Goal: Book appointment/travel/reservation

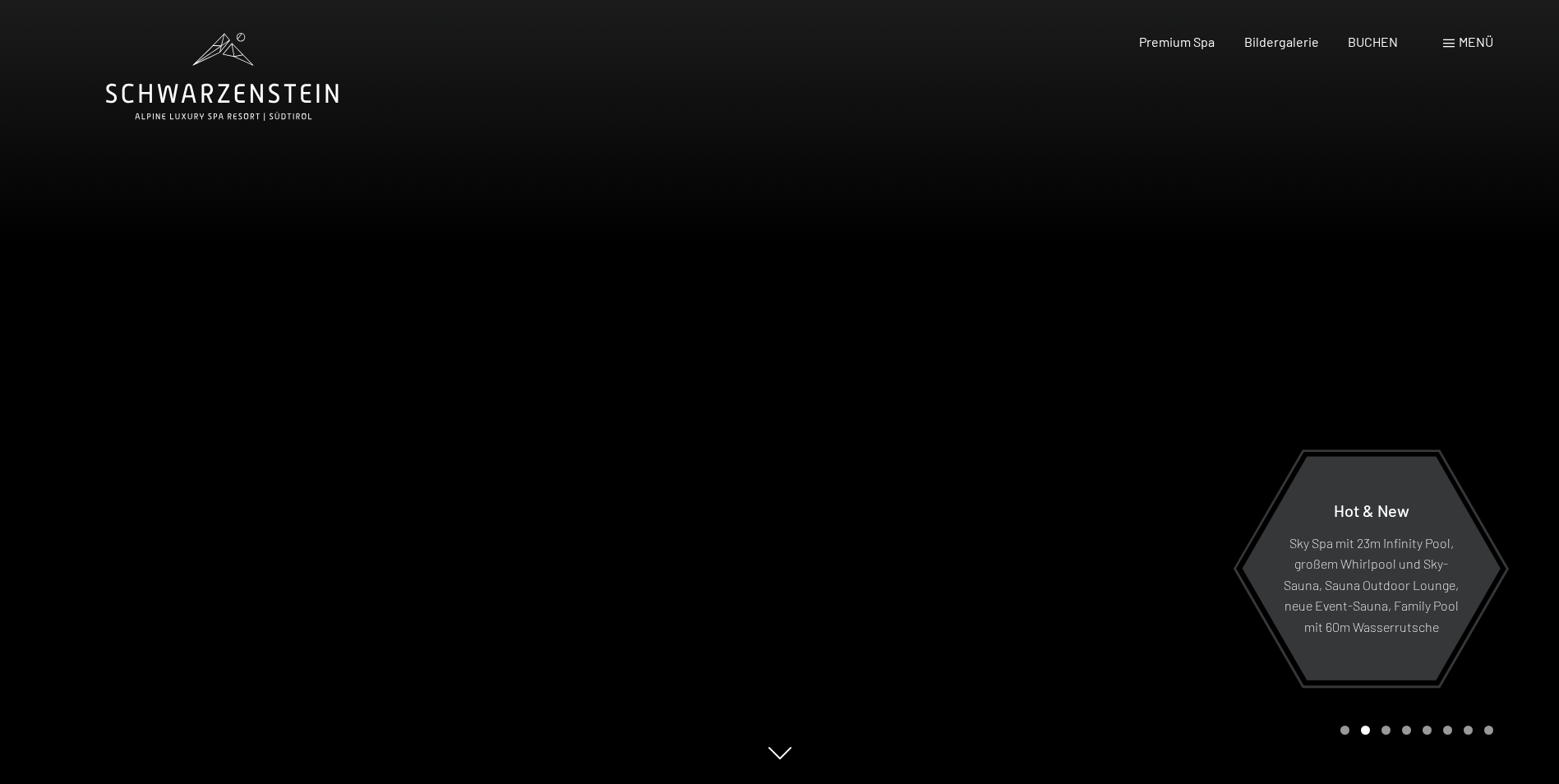
click at [1452, 40] on span at bounding box center [1449, 44] width 11 height 9
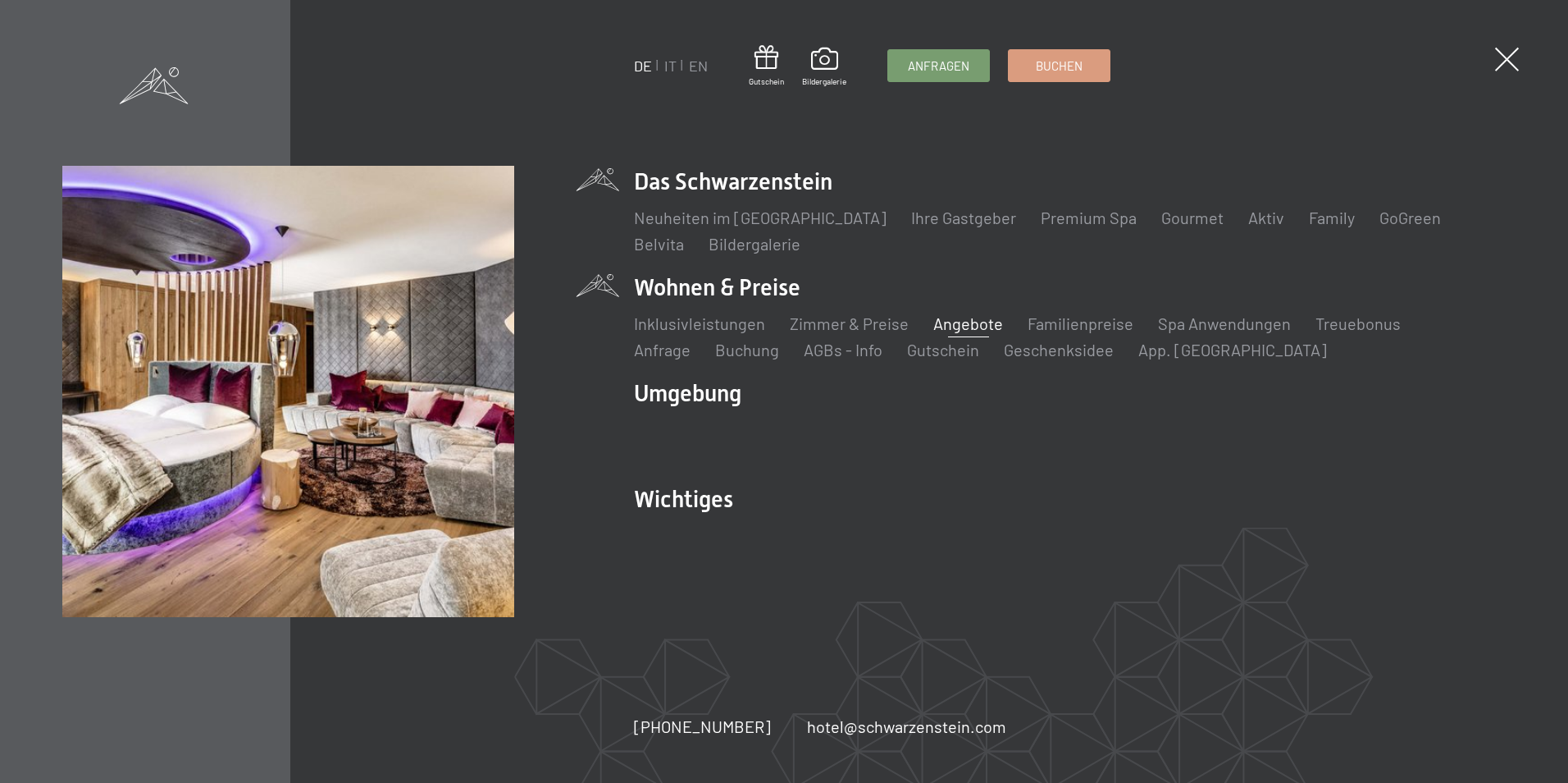
click at [974, 321] on link "Angebote" at bounding box center [968, 323] width 70 height 20
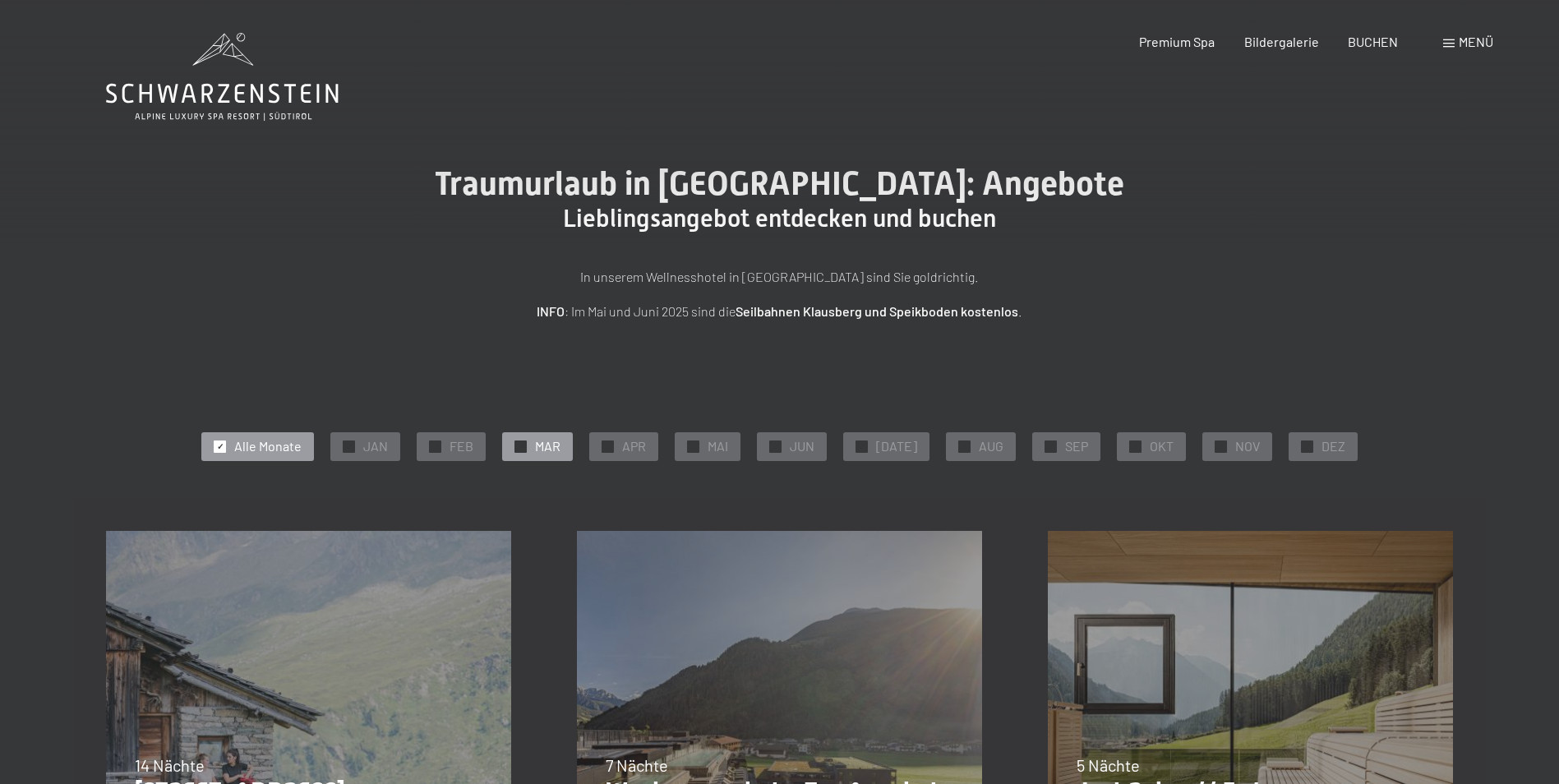
click at [572, 443] on div "✓ MAR" at bounding box center [537, 445] width 70 height 28
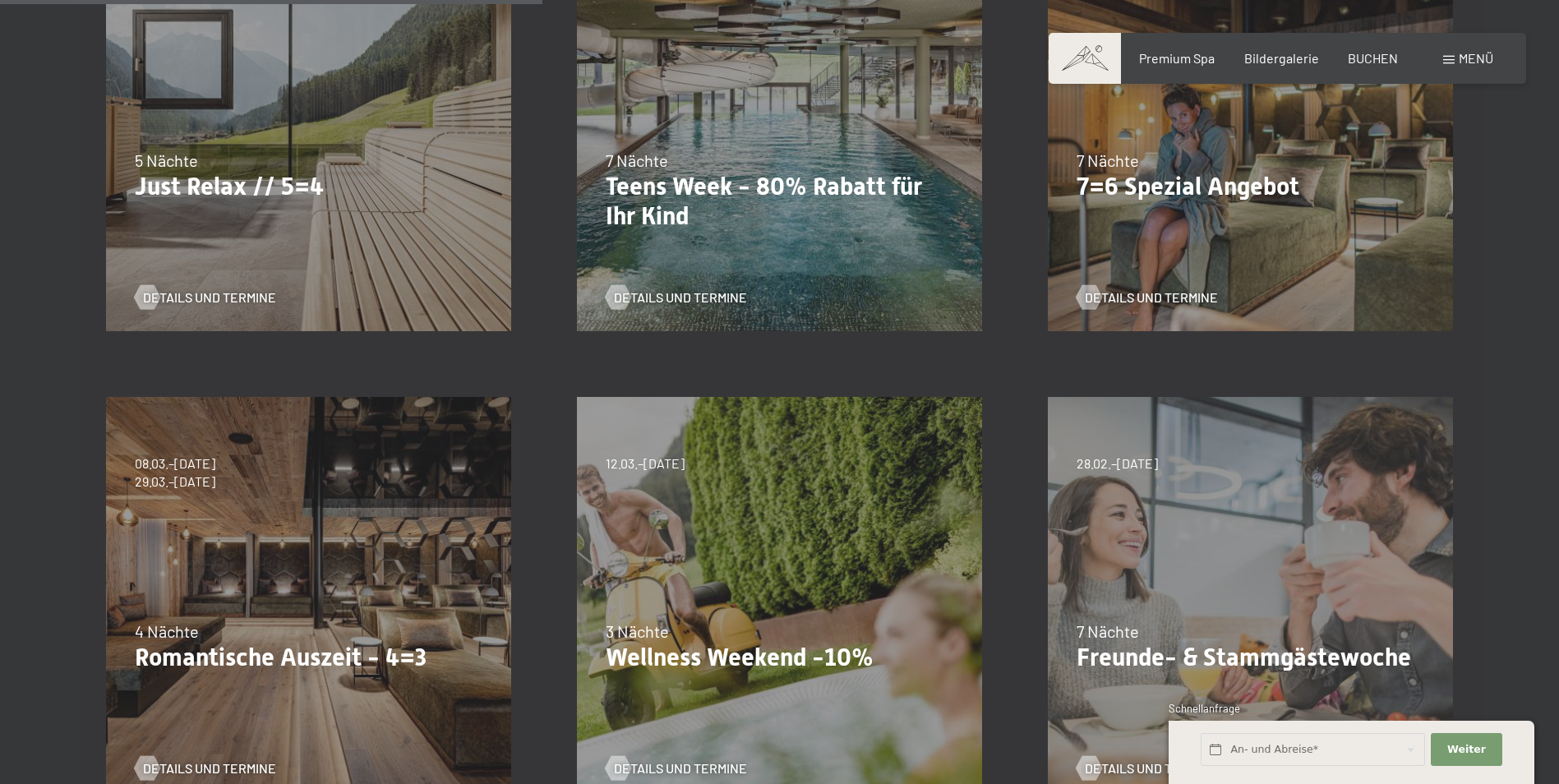
scroll to position [657, 0]
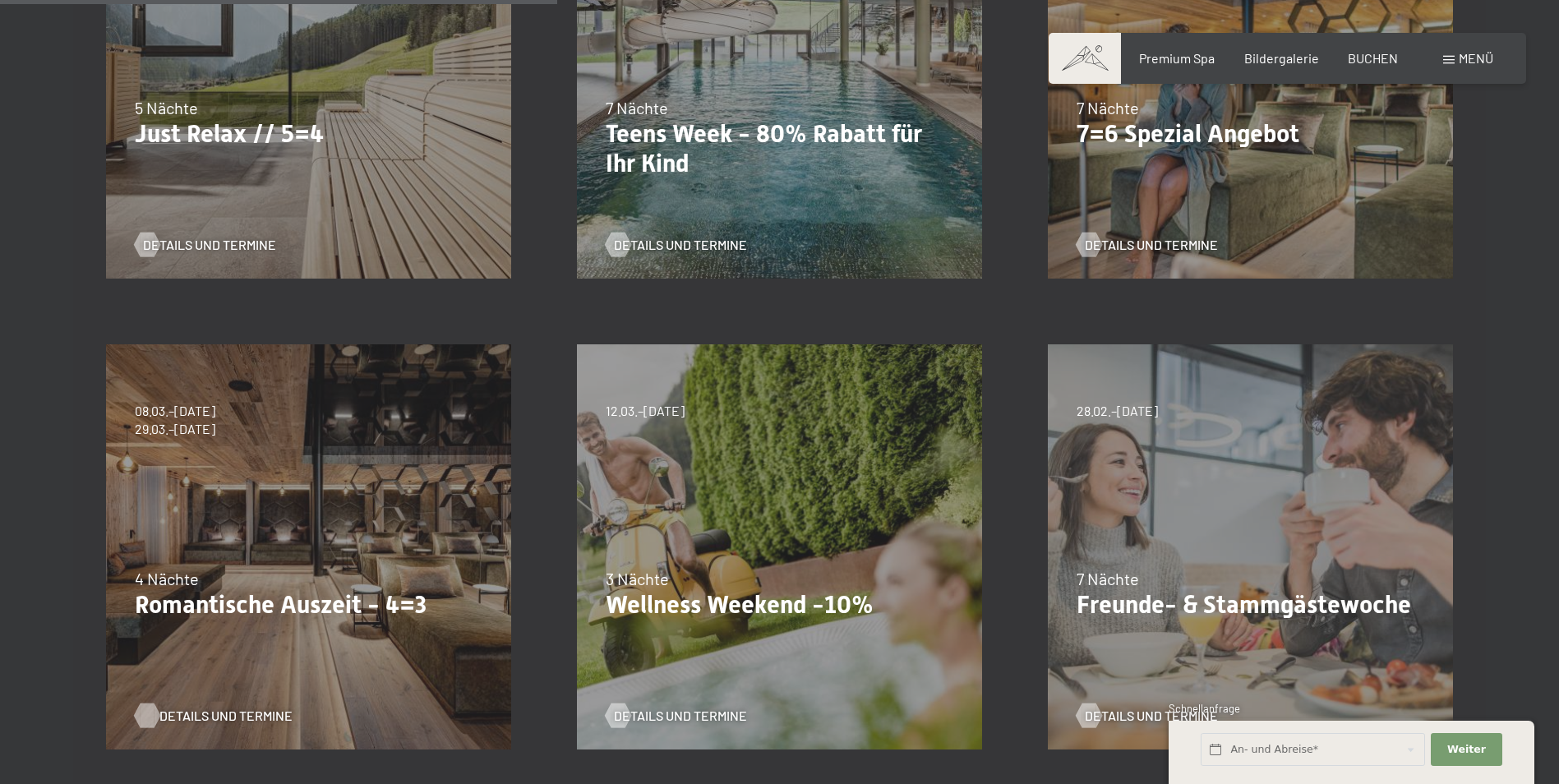
click at [219, 718] on span "Details und Termine" at bounding box center [226, 715] width 133 height 18
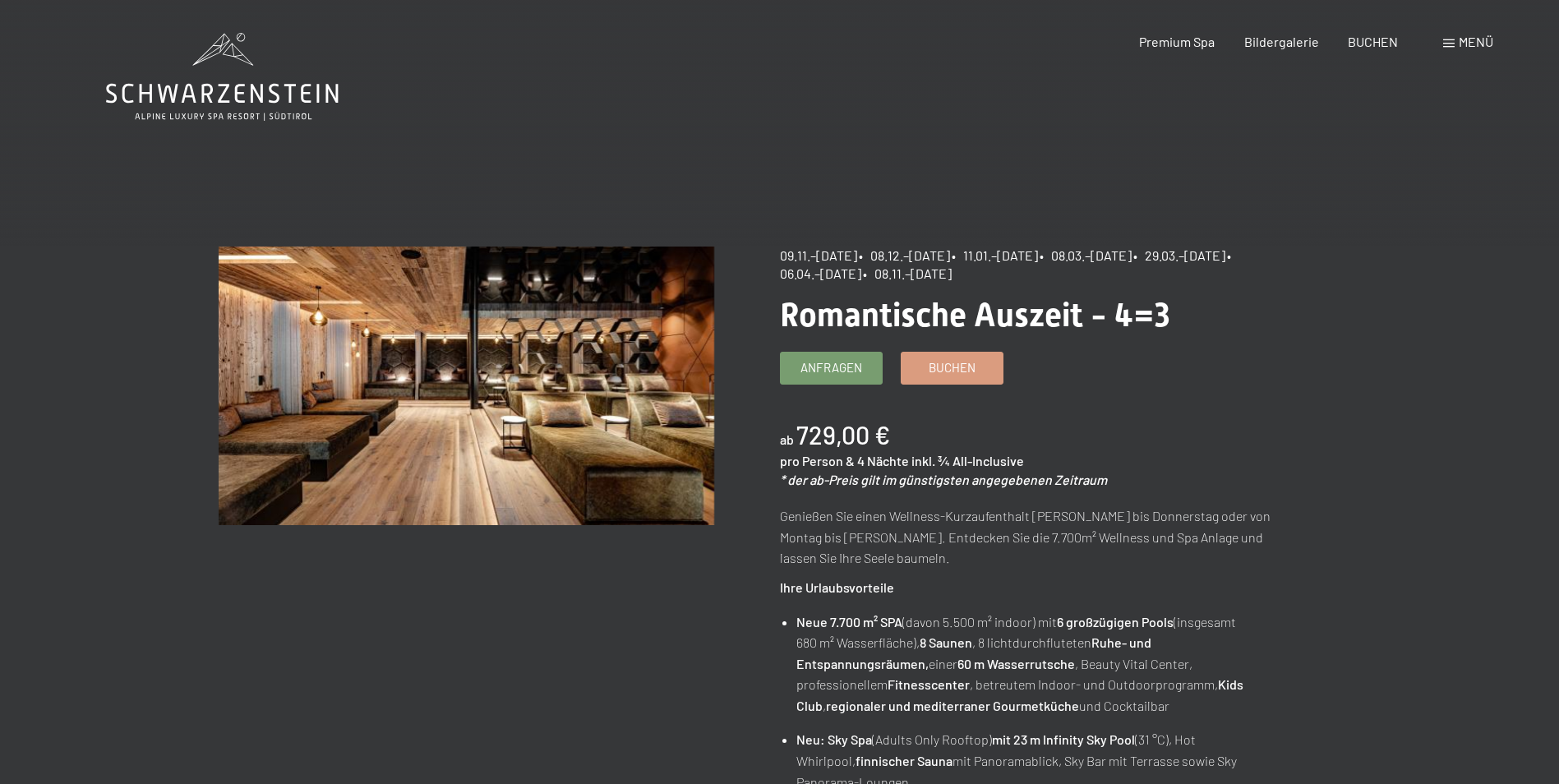
click at [1452, 40] on span at bounding box center [1449, 44] width 11 height 9
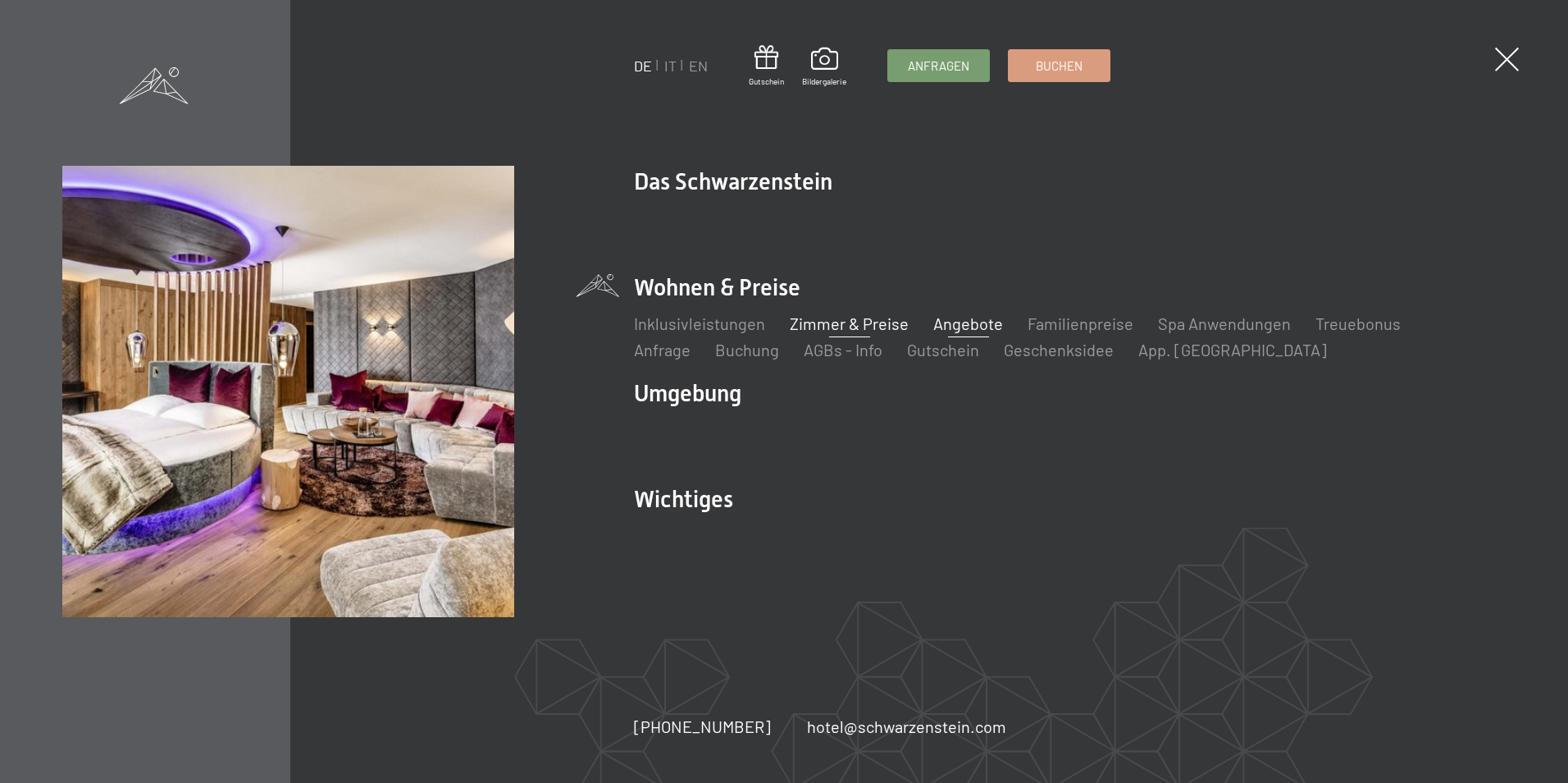
click at [822, 320] on link "Zimmer & Preise" at bounding box center [850, 323] width 119 height 20
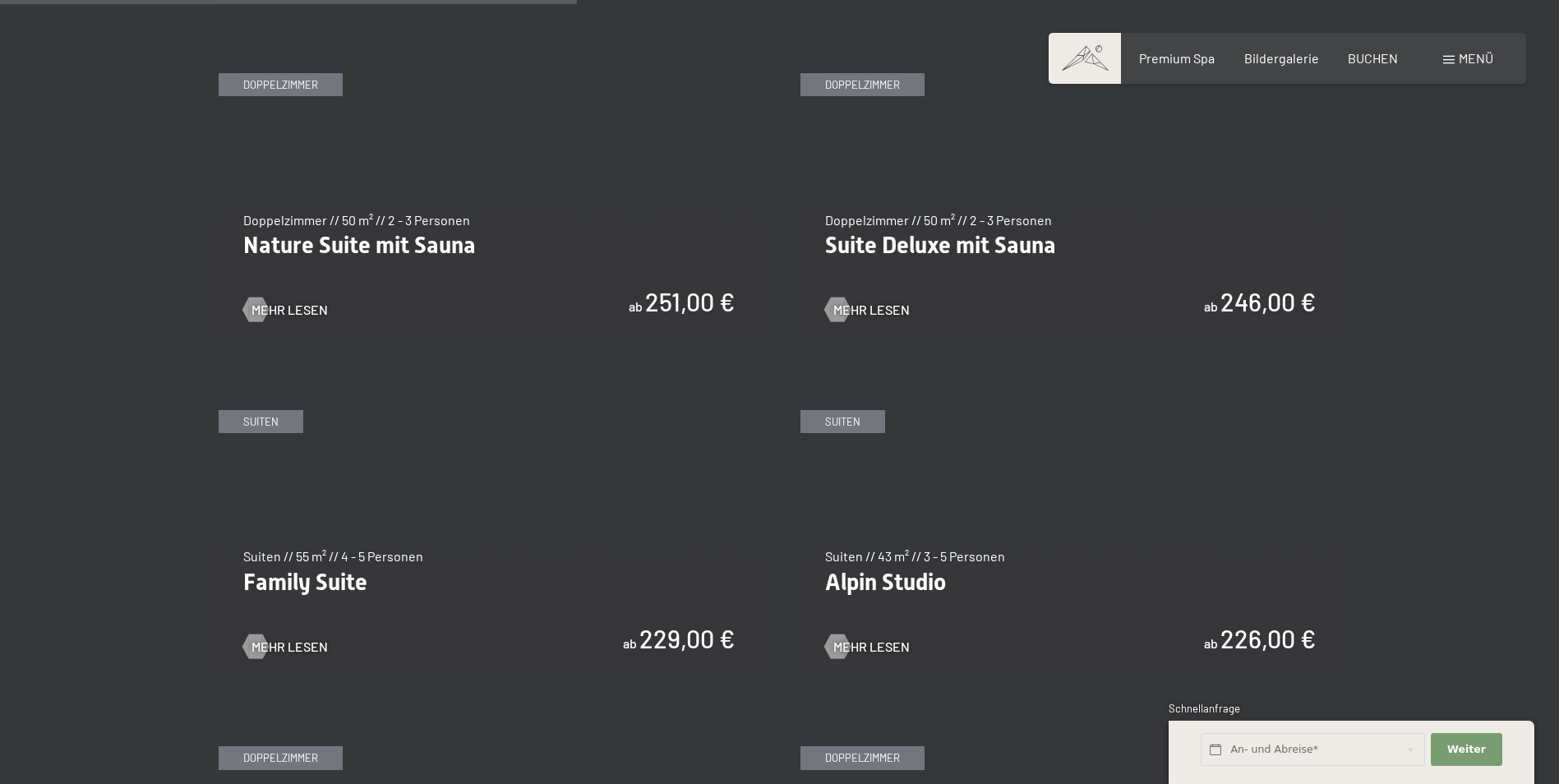
scroll to position [1705, 0]
